Goal: Use online tool/utility: Utilize a website feature to perform a specific function

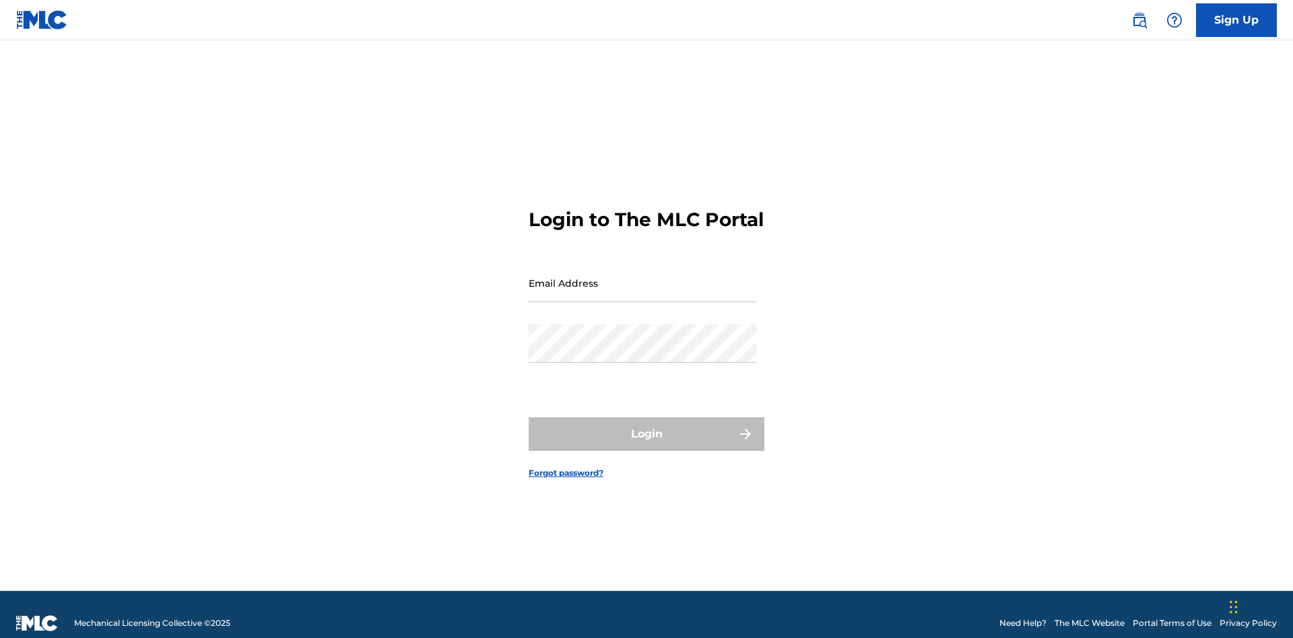
scroll to position [18, 0]
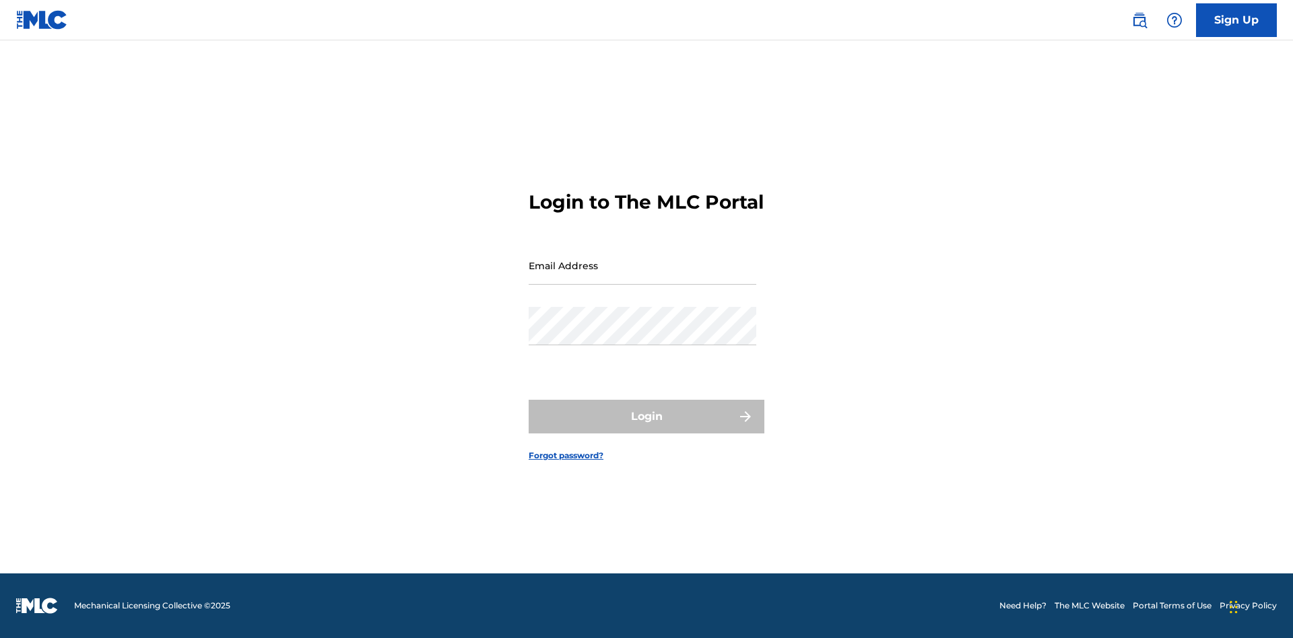
click at [642, 277] on input "Email Address" at bounding box center [643, 265] width 228 height 38
type input "[EMAIL_ADDRESS][DOMAIN_NAME]"
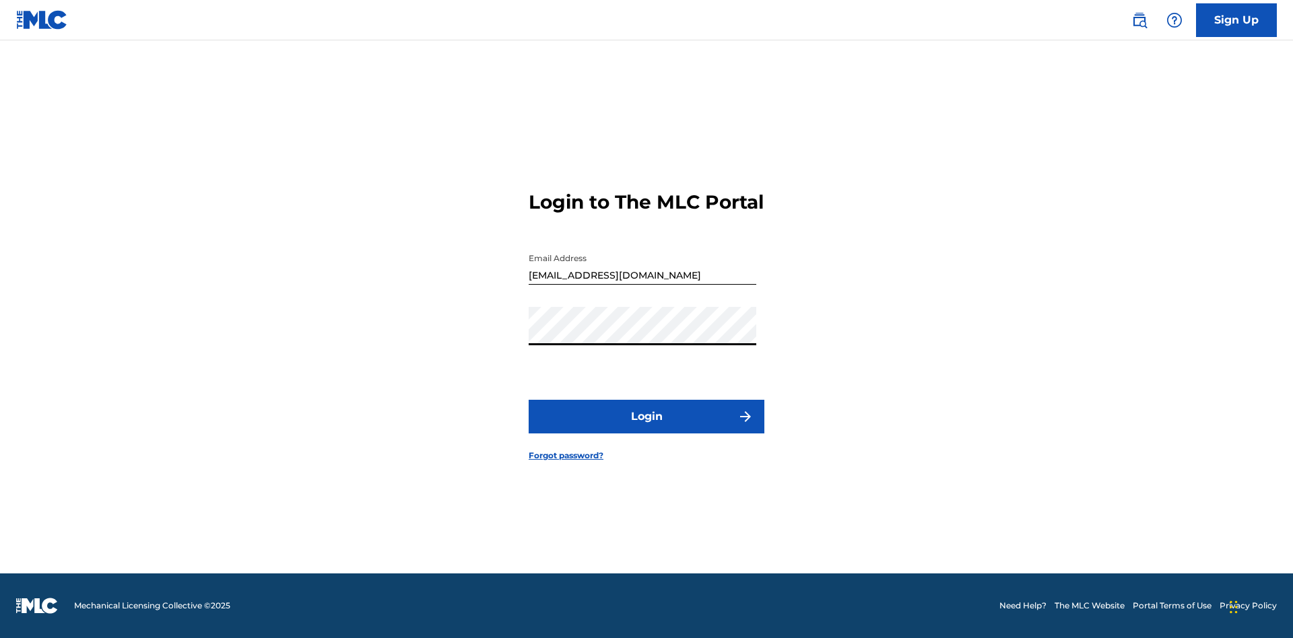
click at [646, 428] on button "Login" at bounding box center [647, 417] width 236 height 34
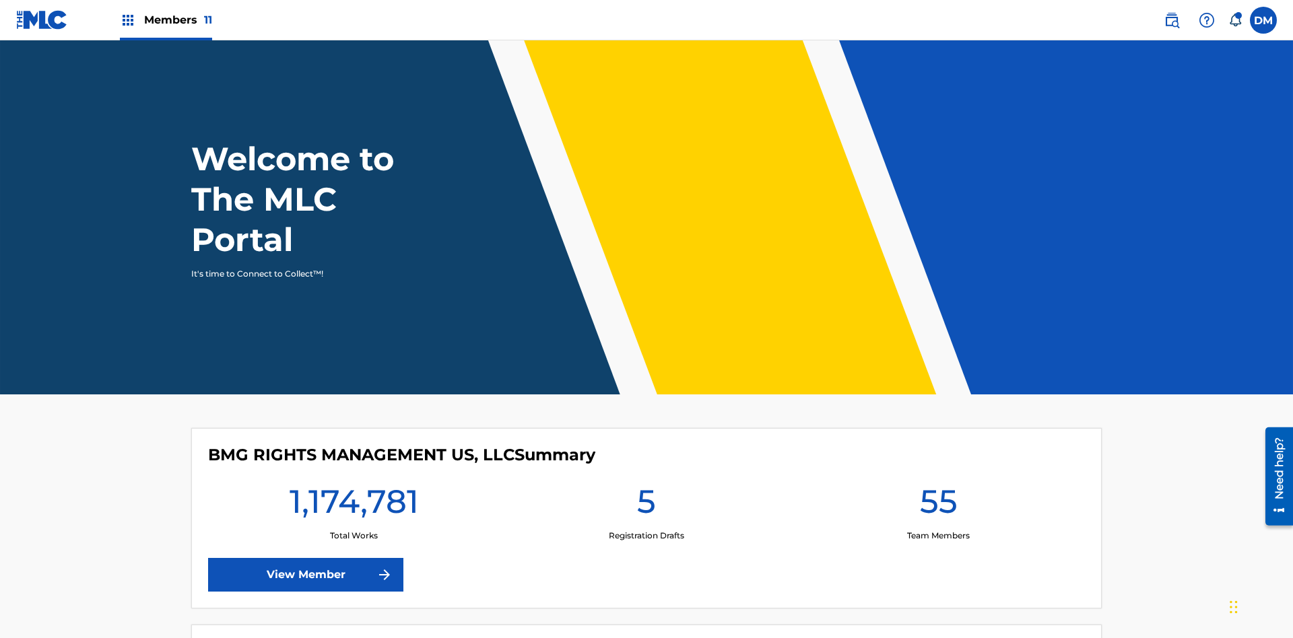
click at [166, 20] on span "Members 11" at bounding box center [178, 19] width 68 height 15
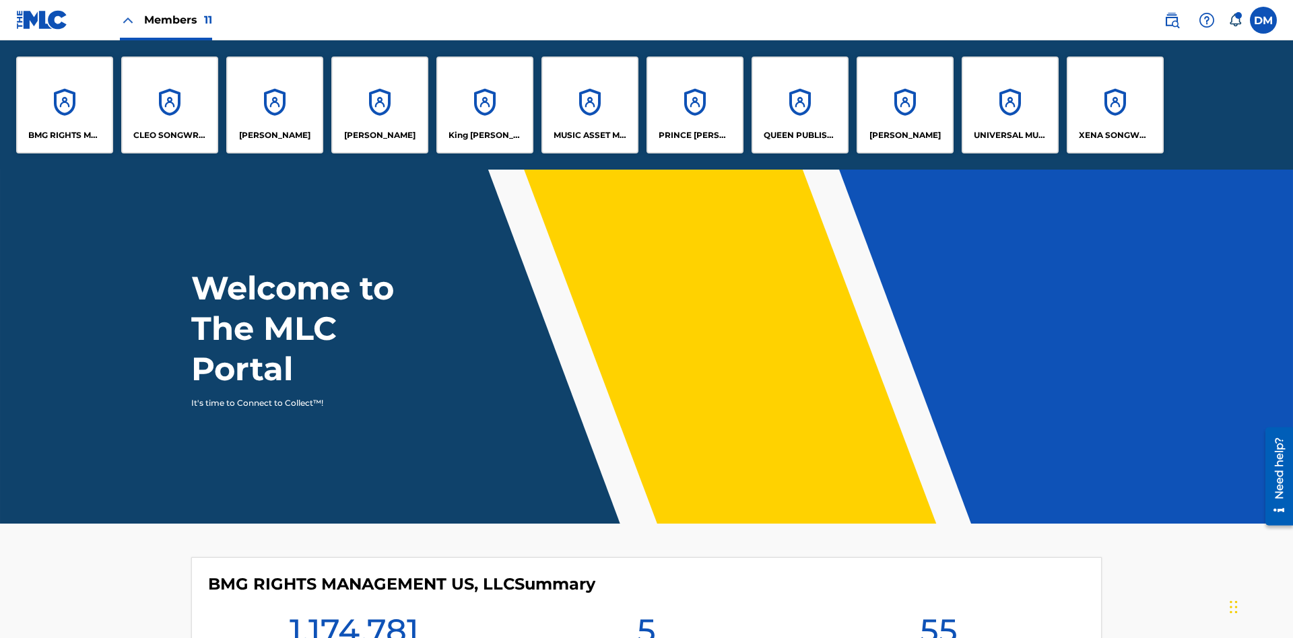
scroll to position [48, 0]
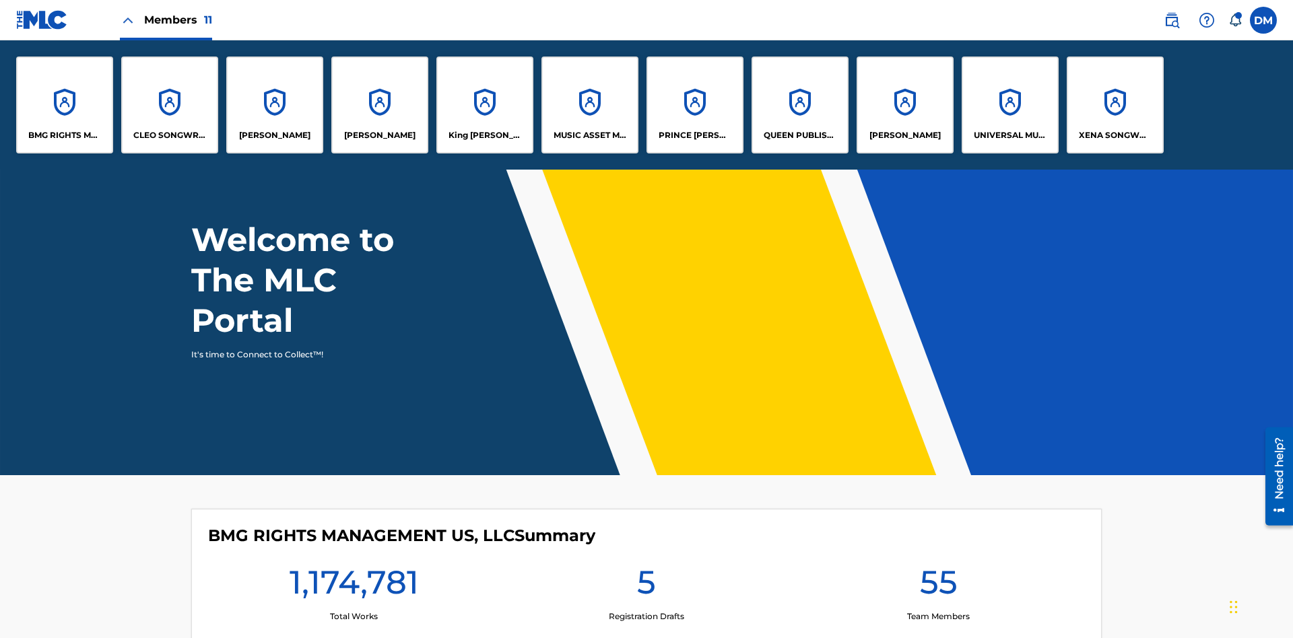
click at [904, 135] on p "[PERSON_NAME]" at bounding box center [904, 135] width 71 height 12
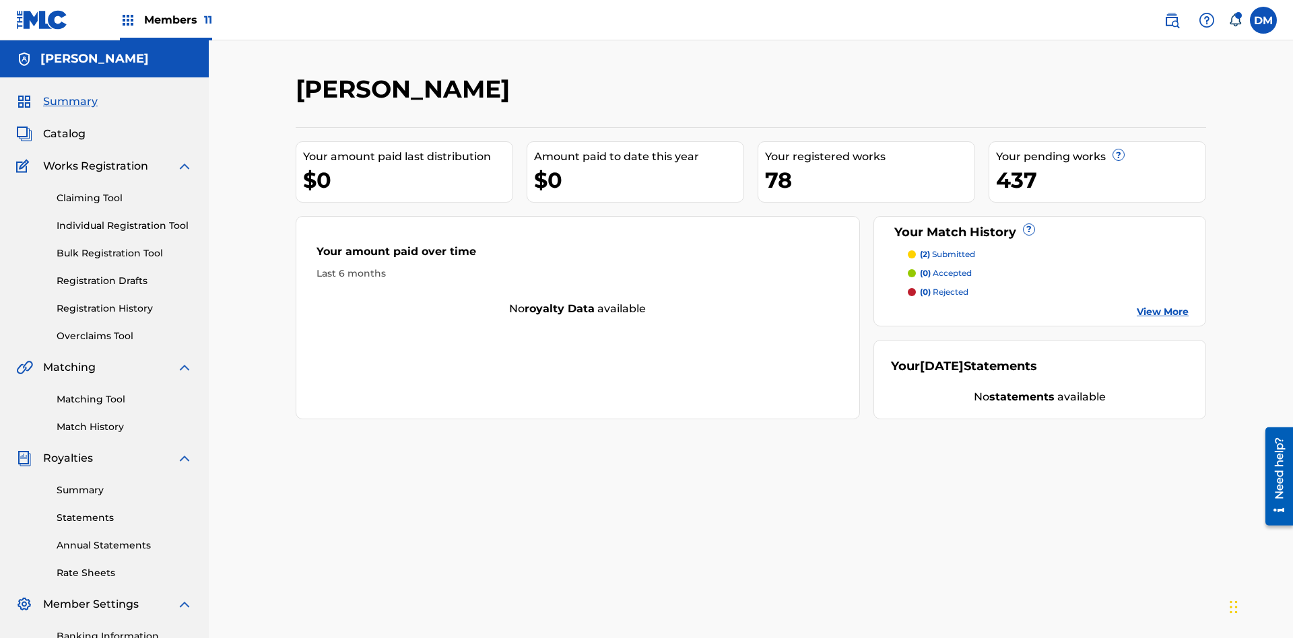
scroll to position [197, 0]
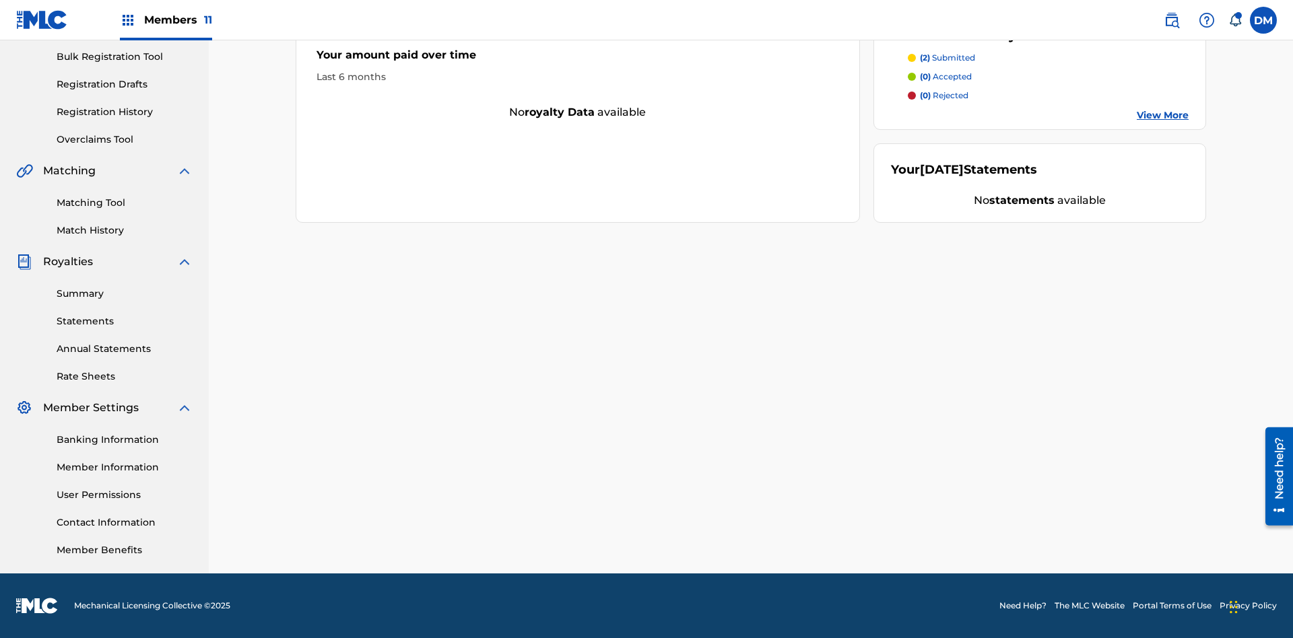
click at [125, 203] on link "Matching Tool" at bounding box center [125, 203] width 136 height 14
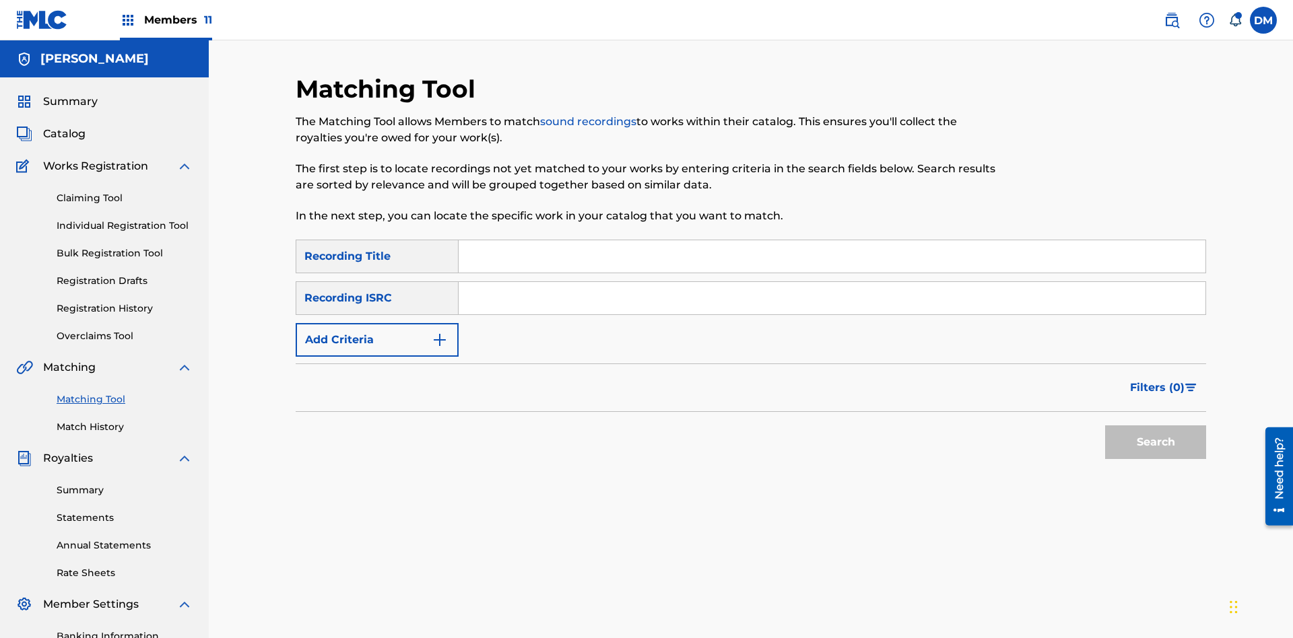
scroll to position [197, 0]
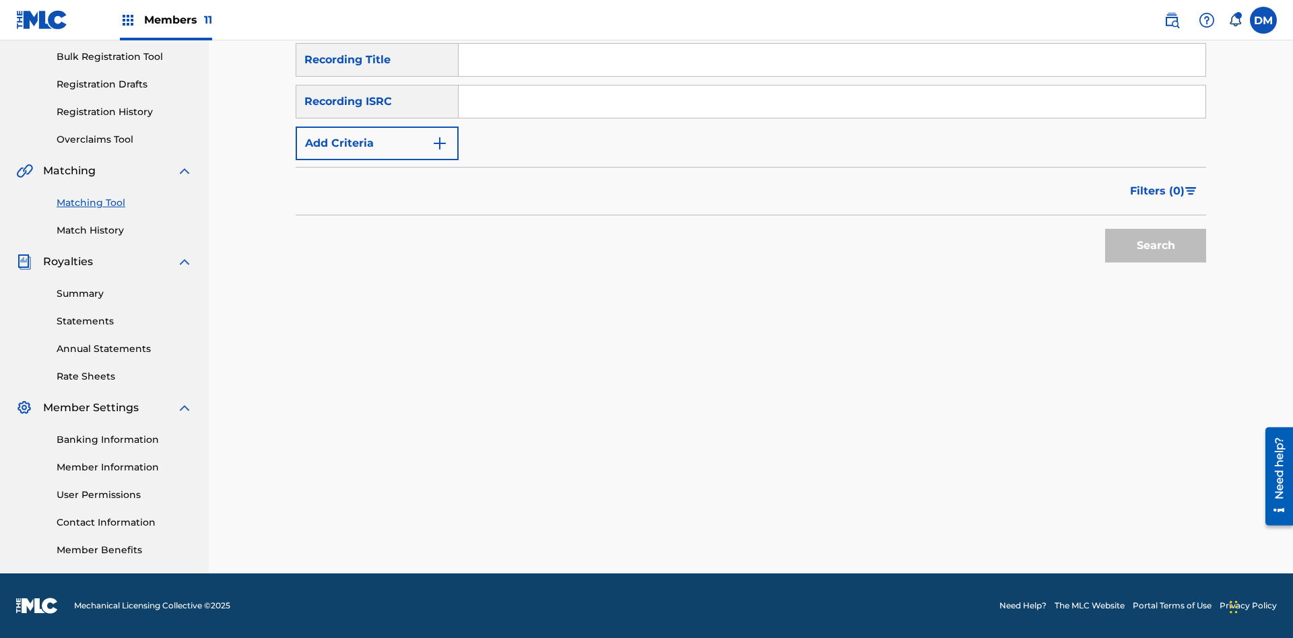
click at [377, 143] on button "Add Criteria" at bounding box center [377, 144] width 163 height 34
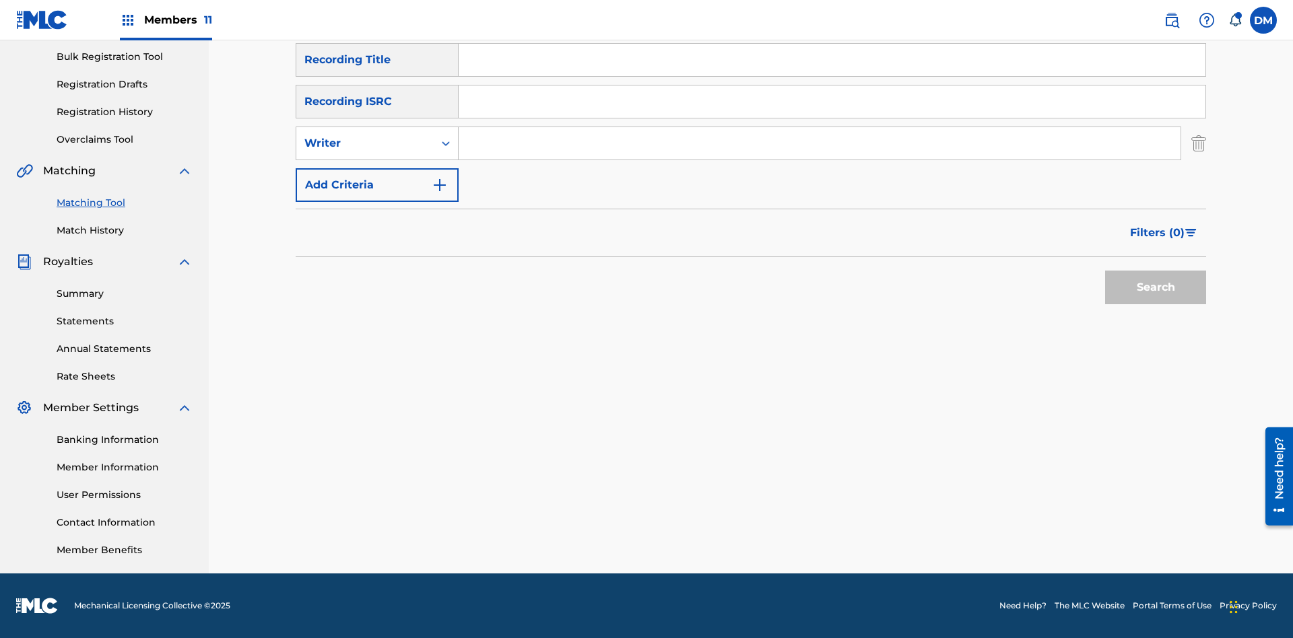
click at [819, 143] on input "Search Form" at bounding box center [820, 143] width 722 height 32
type input "JAMIE D'ALTON"
click at [1155, 287] on button "Search" at bounding box center [1155, 288] width 101 height 34
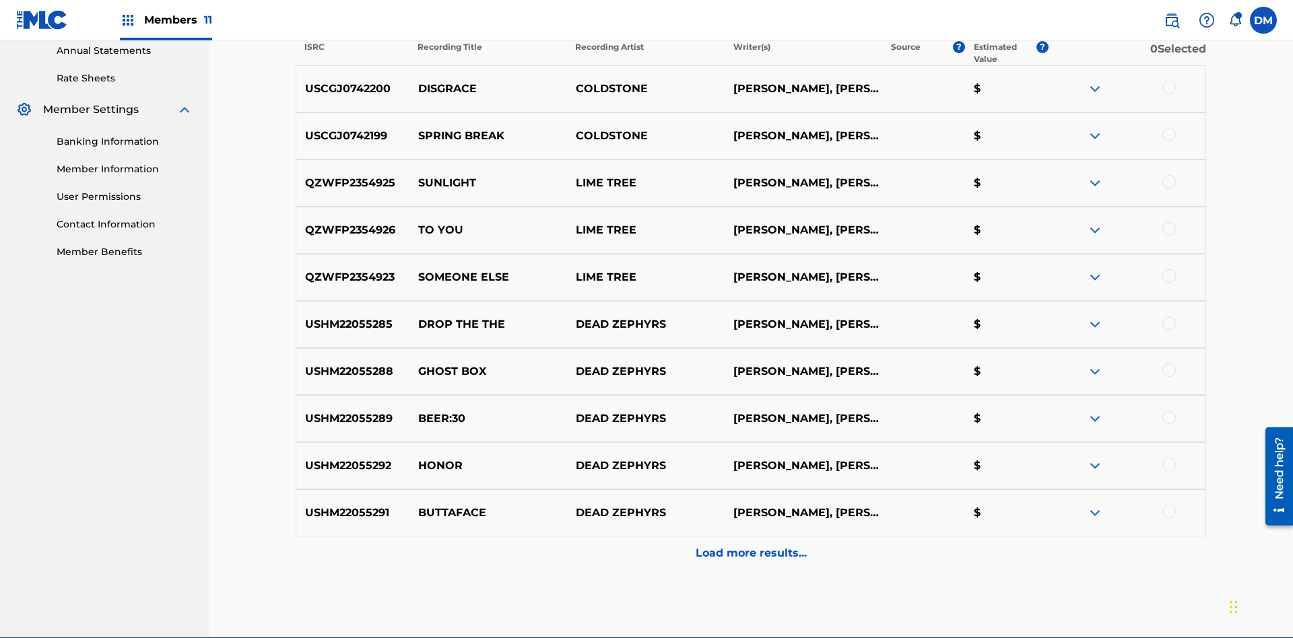
click at [1168, 88] on div at bounding box center [1168, 87] width 13 height 13
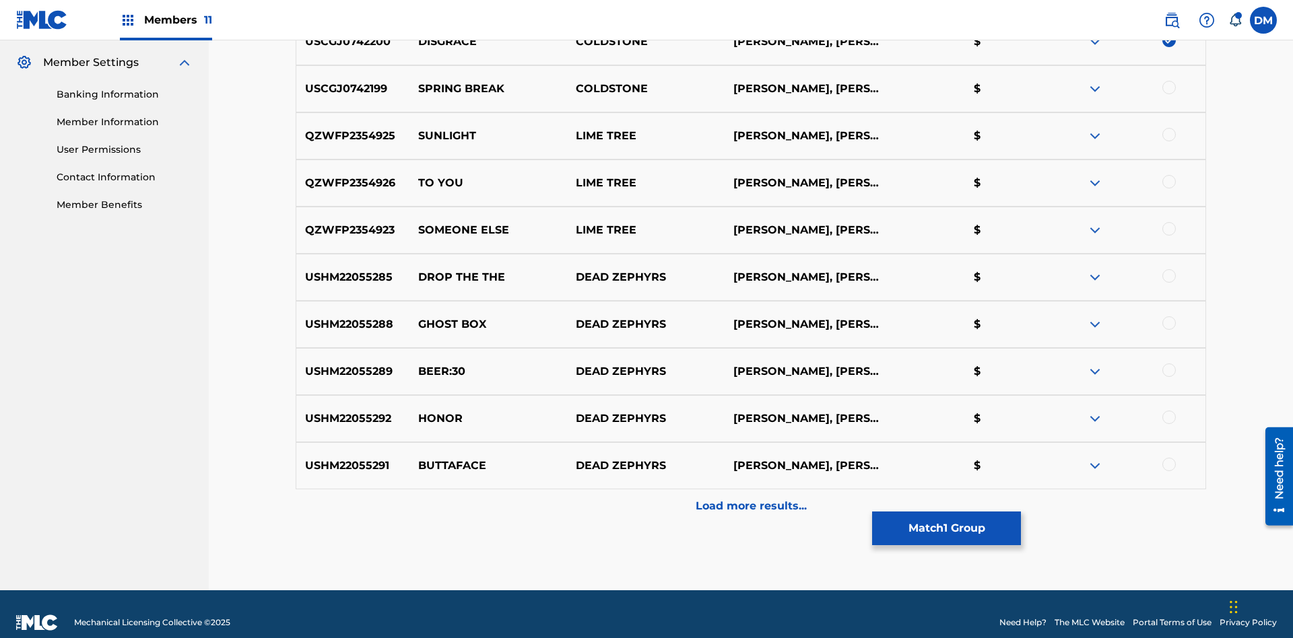
click at [1168, 88] on div at bounding box center [1168, 87] width 13 height 13
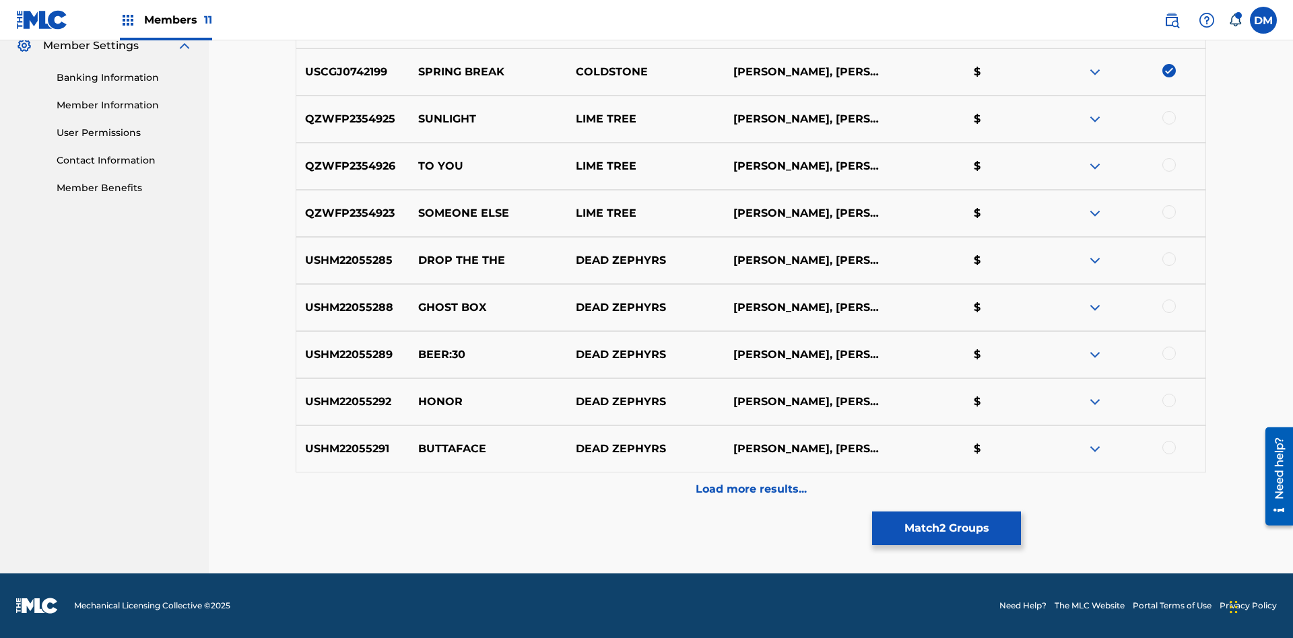
click at [946, 529] on button "Match 2 Groups" at bounding box center [946, 529] width 149 height 34
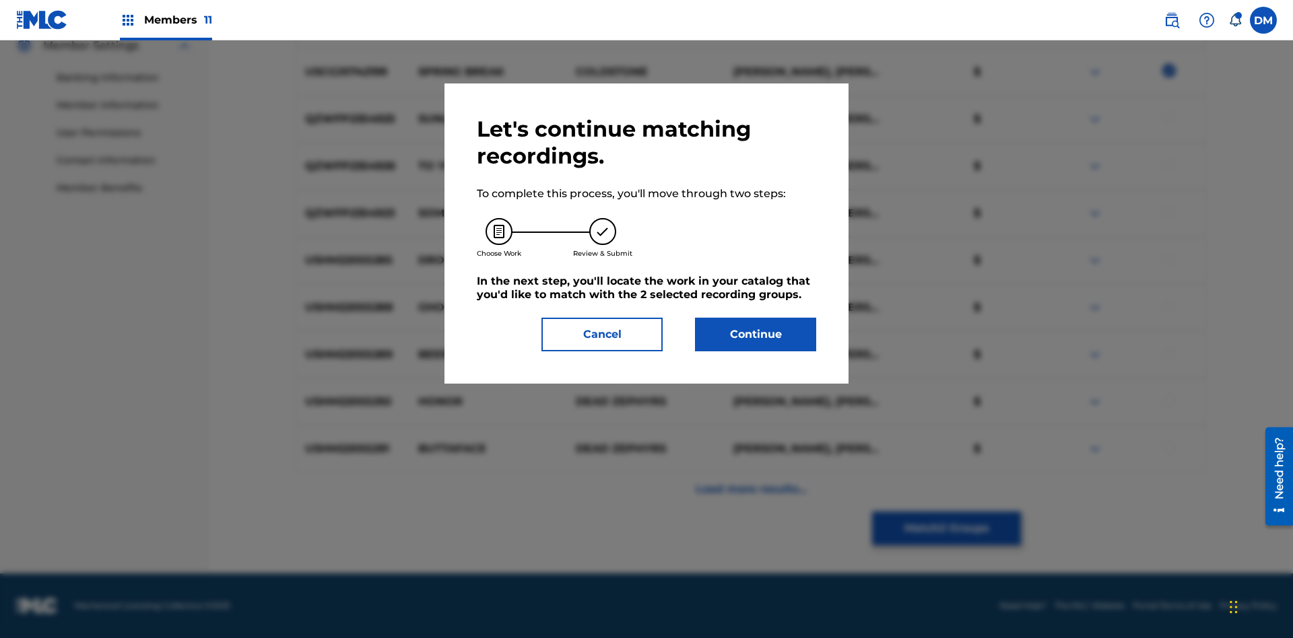
click at [755, 335] on button "Continue" at bounding box center [755, 335] width 121 height 34
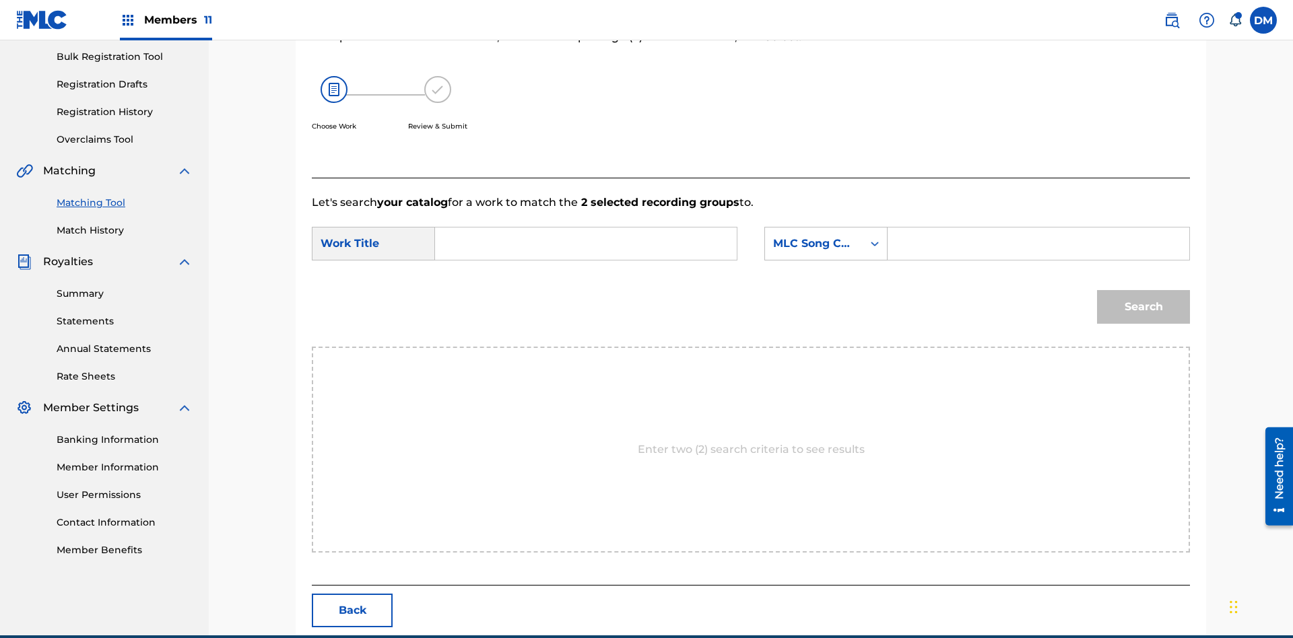
scroll to position [259, 0]
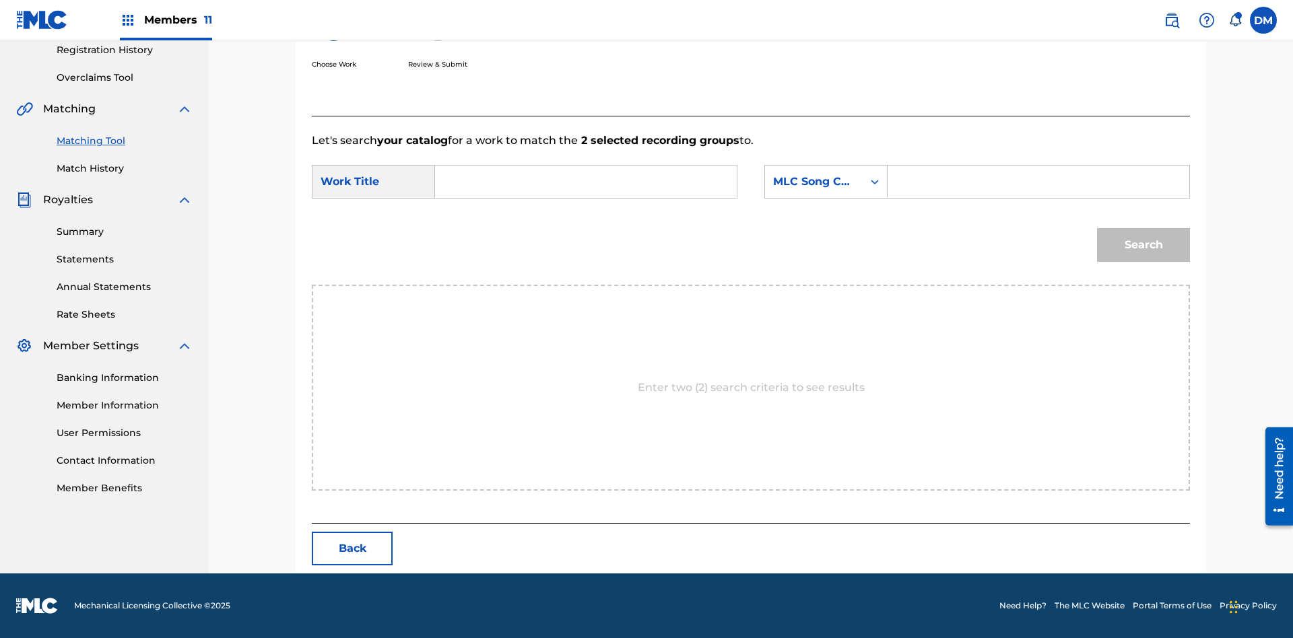
click at [586, 182] on input "Search Form" at bounding box center [585, 182] width 279 height 32
type input "GOODBYE"
click at [1038, 182] on input "Search Form" at bounding box center [1038, 182] width 279 height 32
type input "GV8XIE"
click at [1143, 245] on button "Search" at bounding box center [1143, 245] width 93 height 34
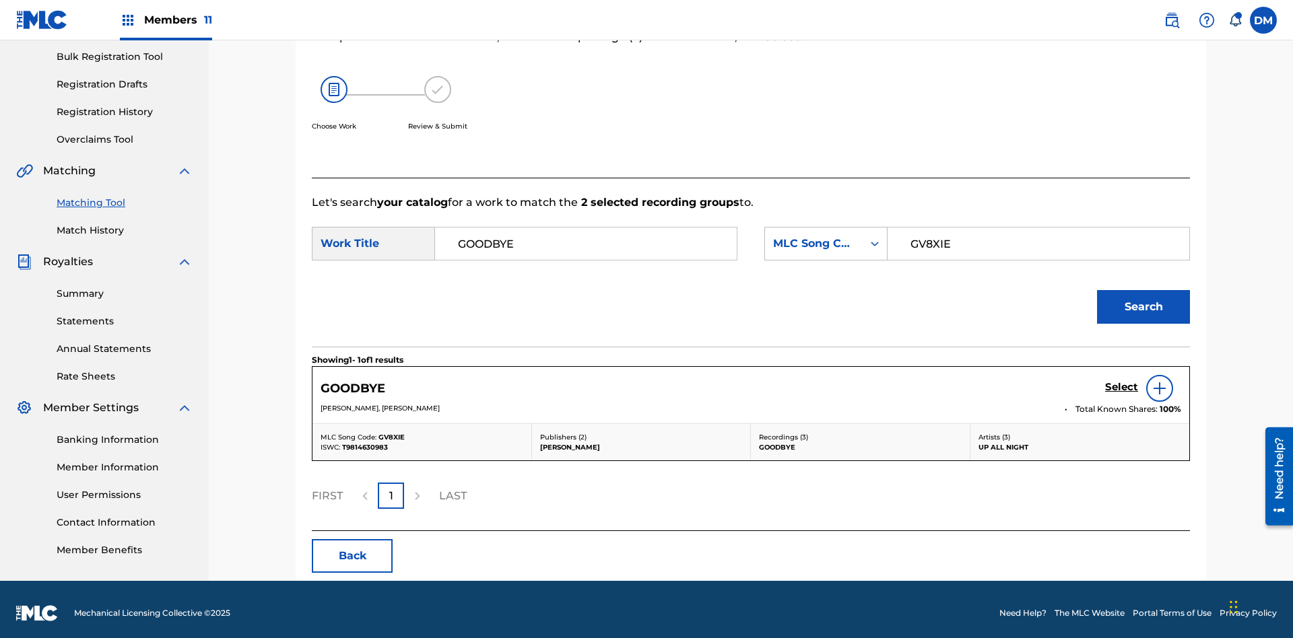
scroll to position [204, 0]
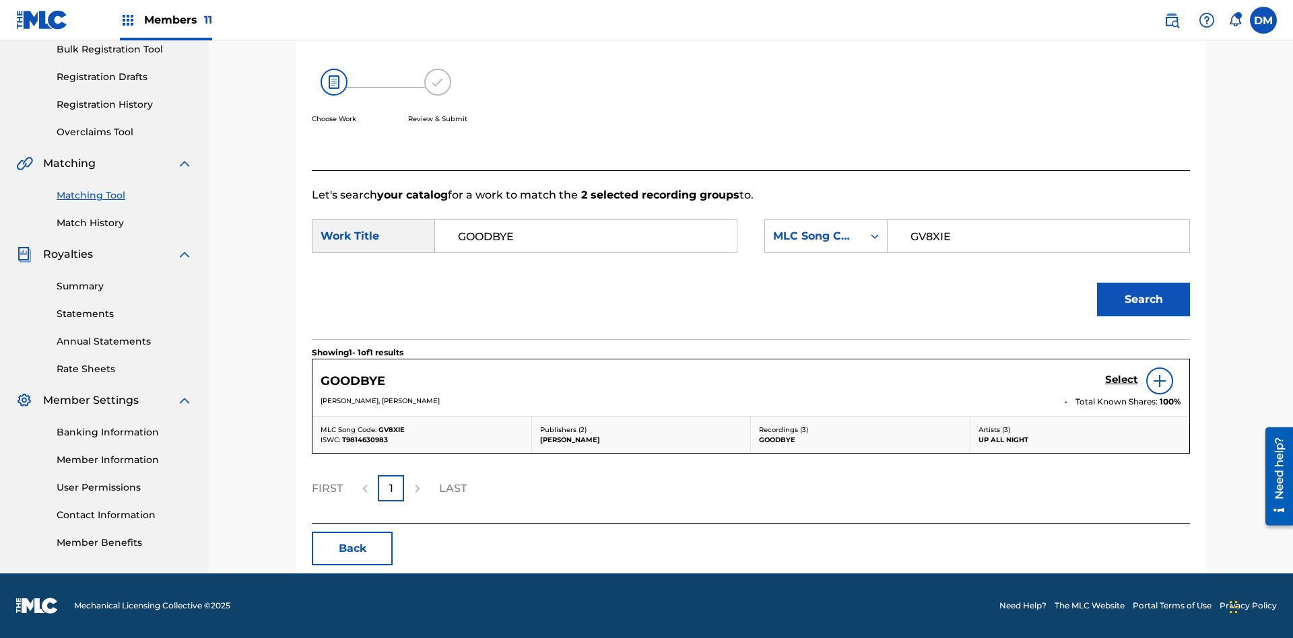
click at [1121, 380] on h5 "Select" at bounding box center [1121, 380] width 33 height 13
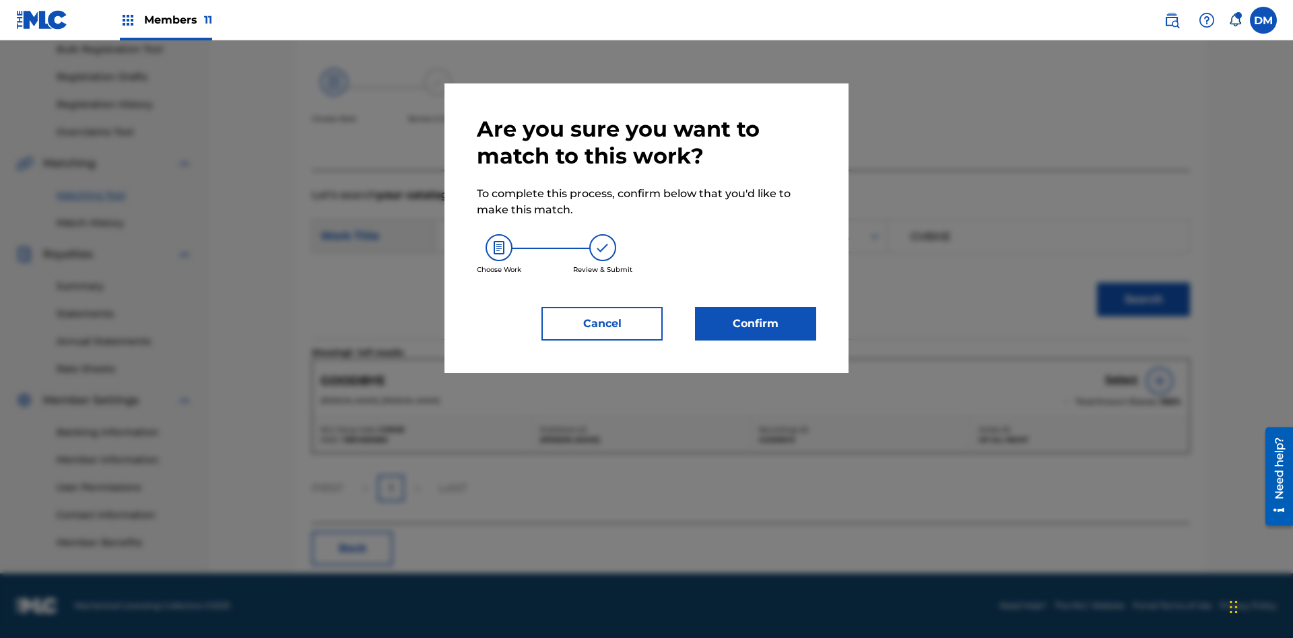
click at [755, 324] on button "Confirm" at bounding box center [755, 324] width 121 height 34
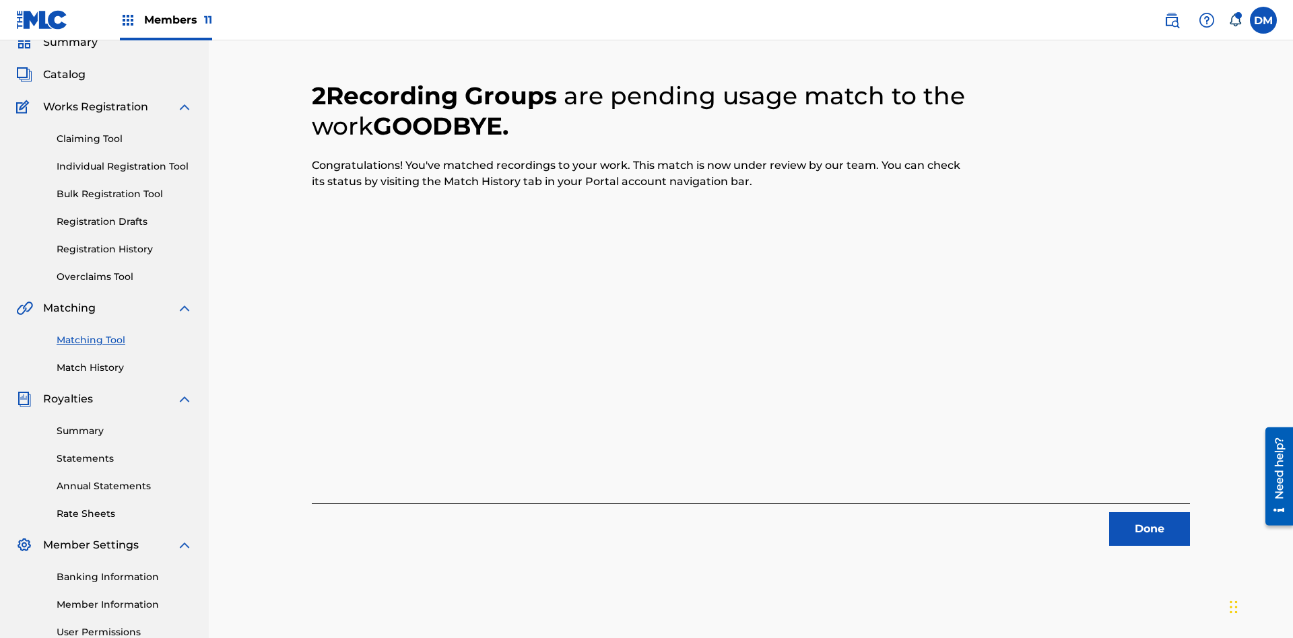
scroll to position [197, 0]
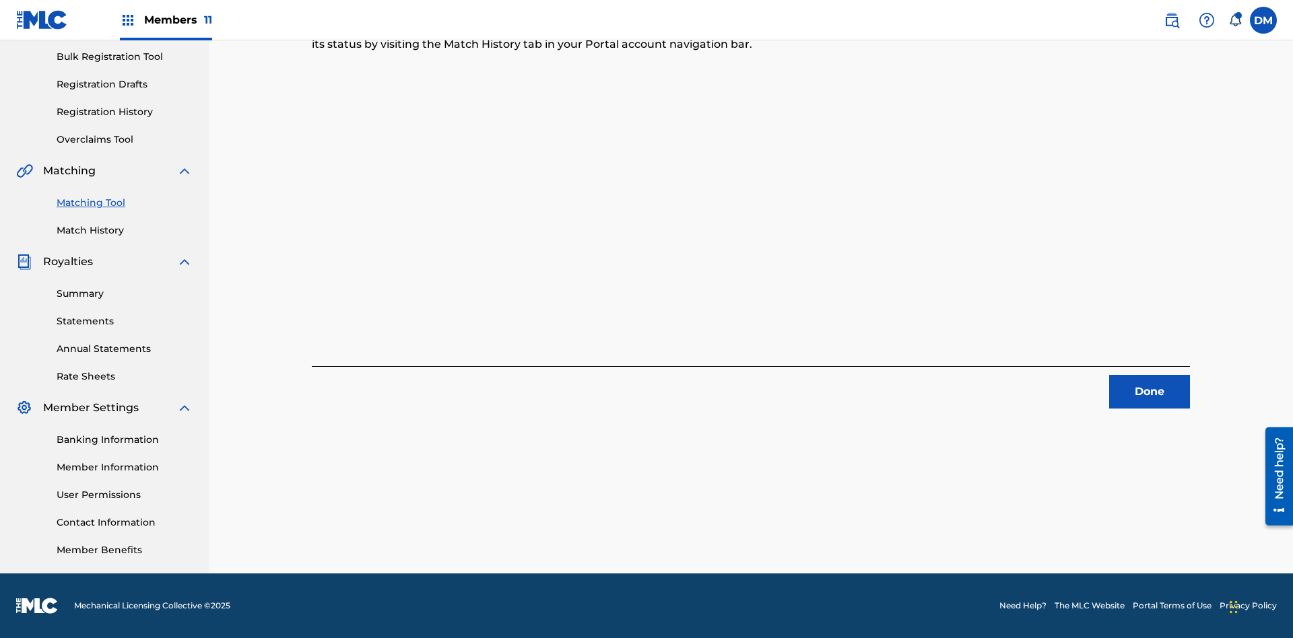
click at [125, 230] on link "Match History" at bounding box center [125, 231] width 136 height 14
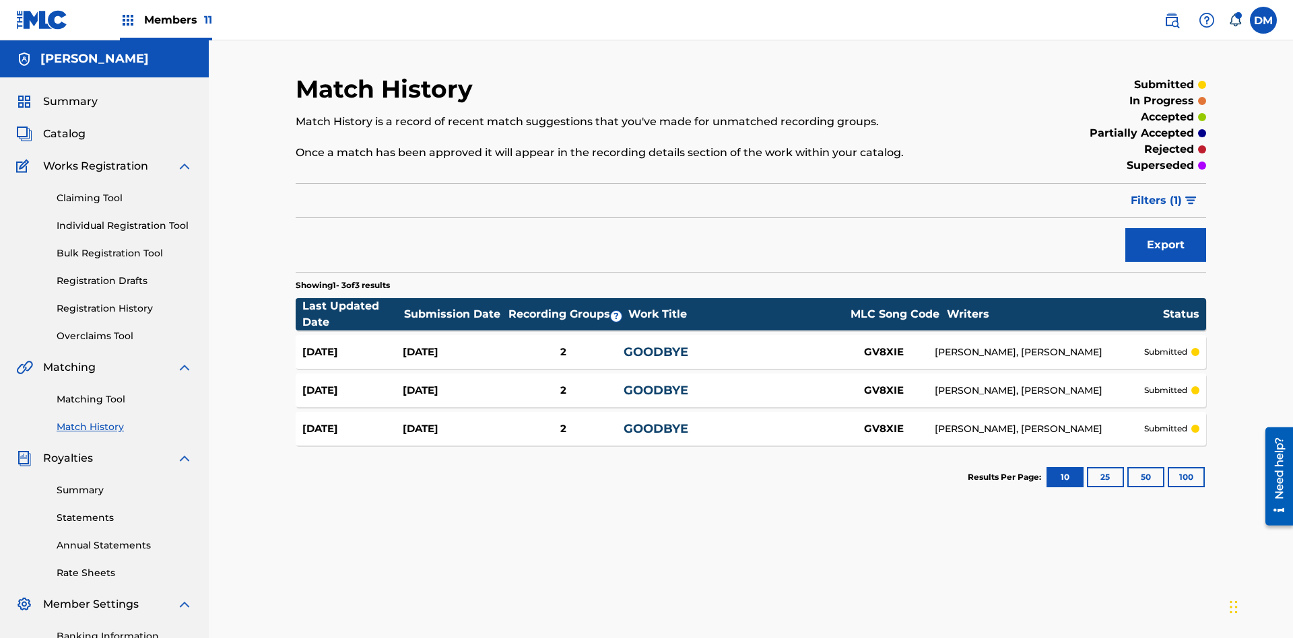
scroll to position [197, 0]
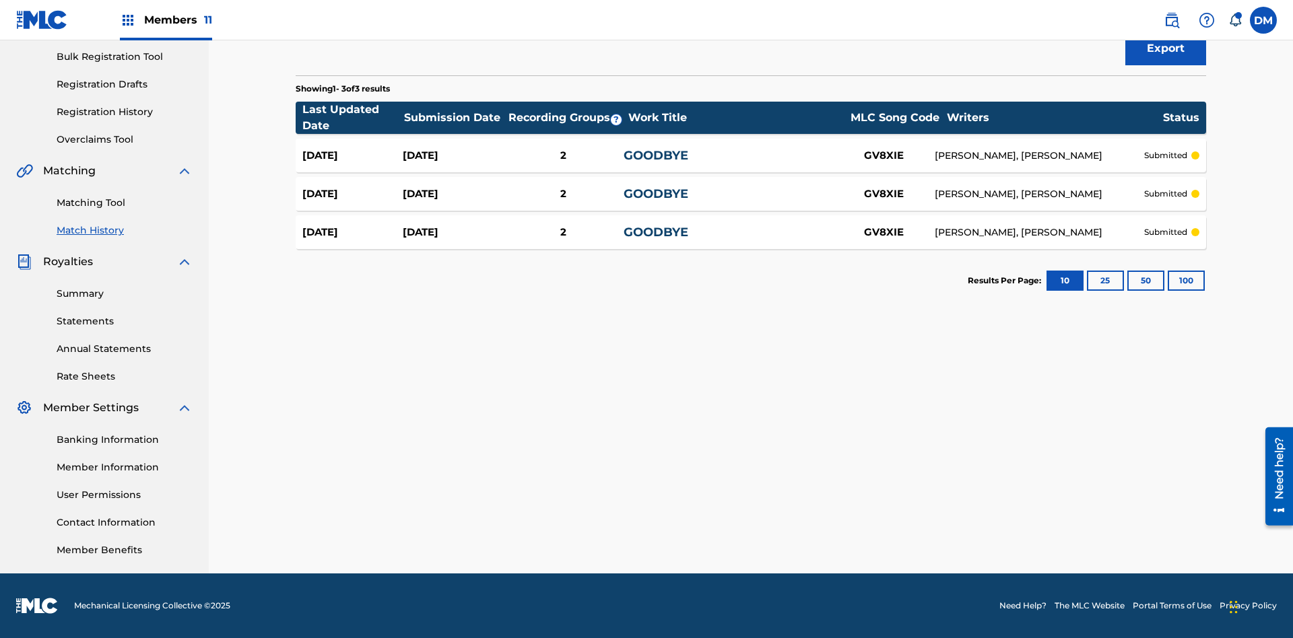
click at [751, 156] on div "GOODBYE" at bounding box center [727, 156] width 209 height 18
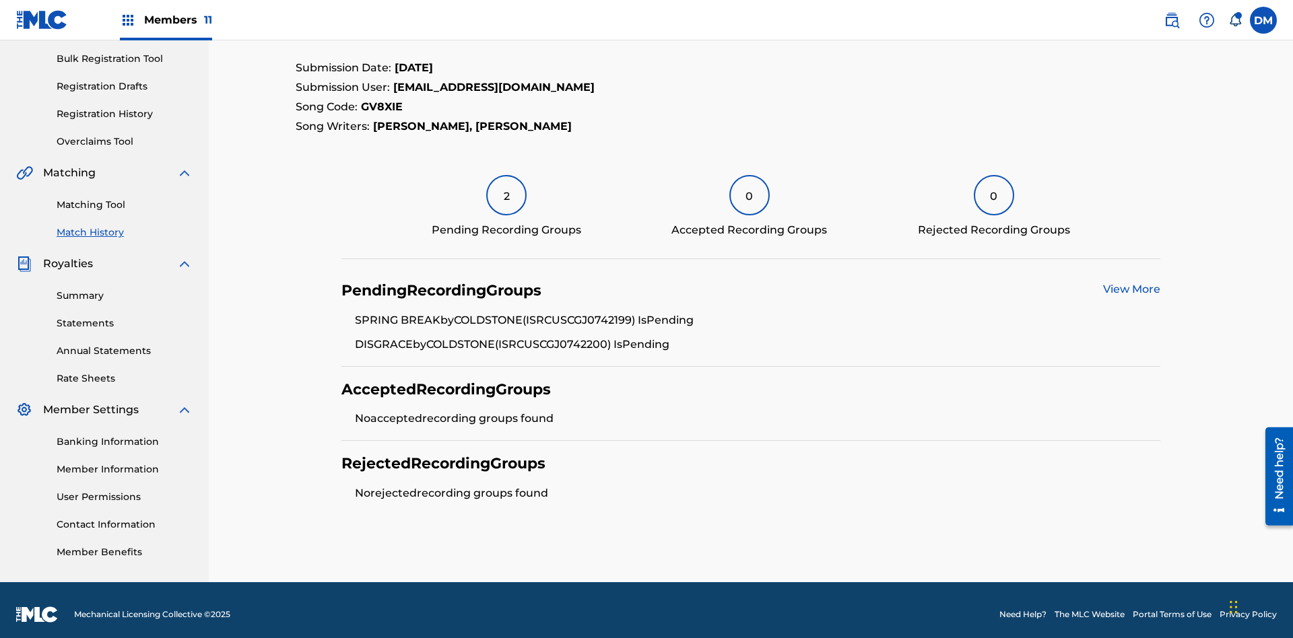
scroll to position [203, 0]
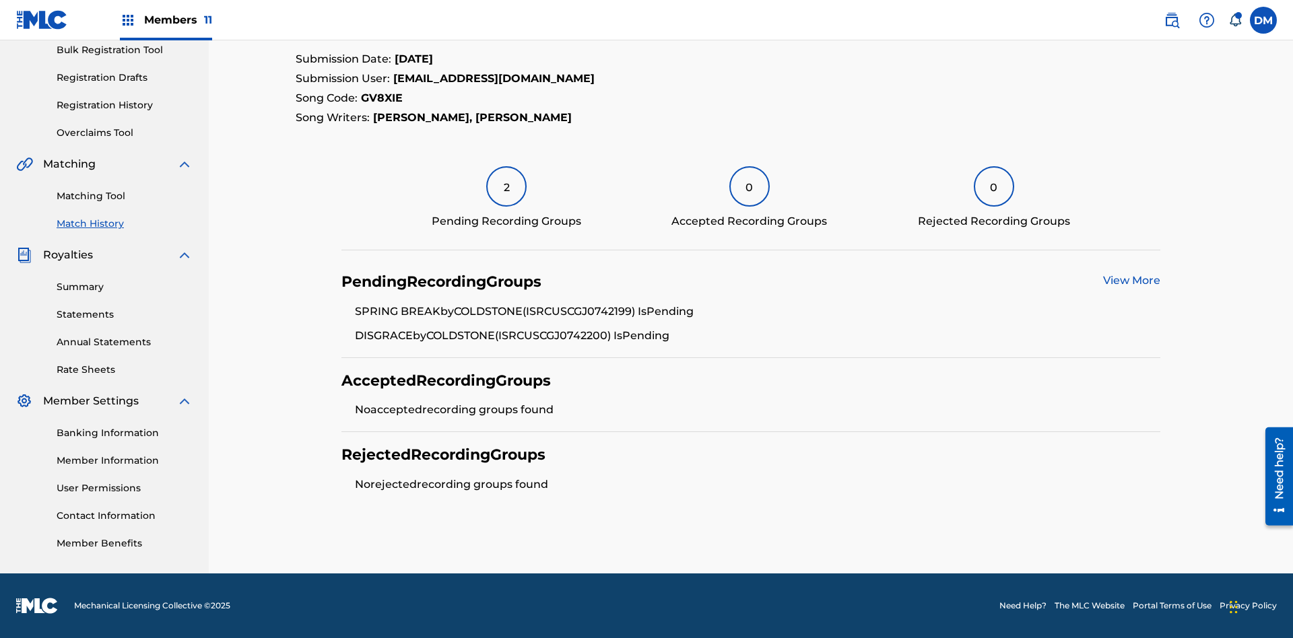
click at [1131, 281] on link "View More" at bounding box center [1131, 280] width 57 height 13
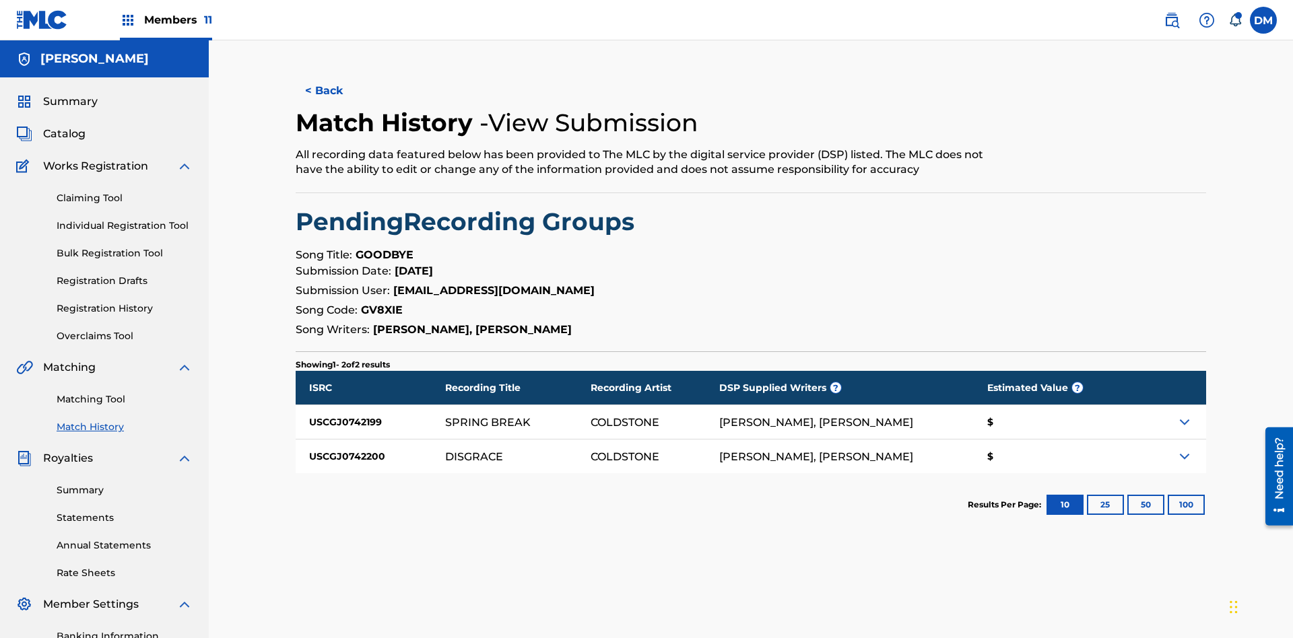
scroll to position [197, 0]
